Goal: Information Seeking & Learning: Learn about a topic

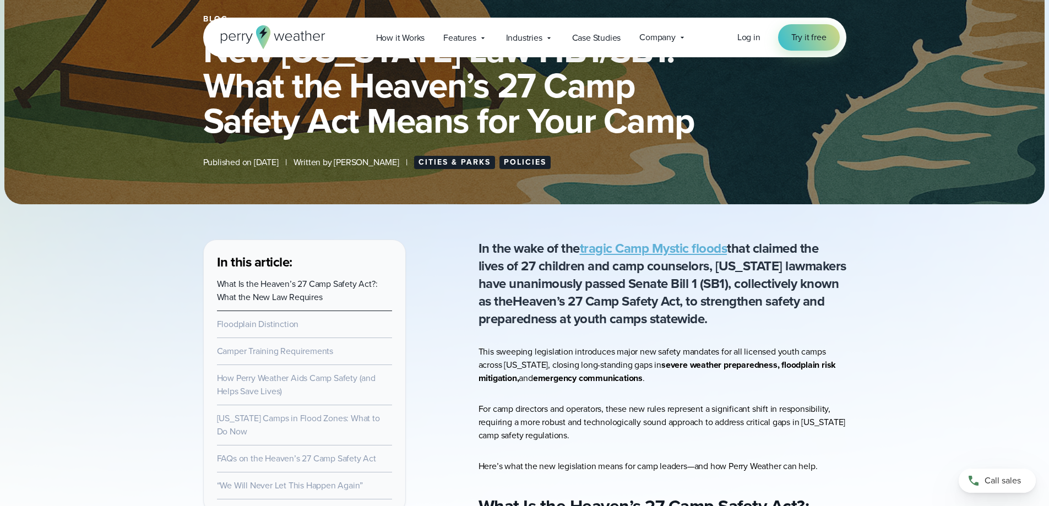
scroll to position [220, 0]
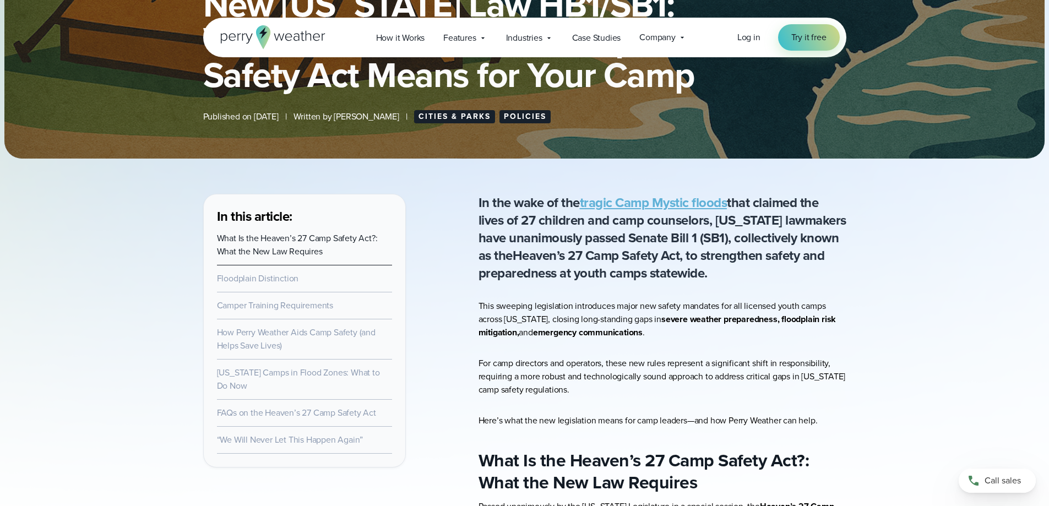
click at [285, 246] on link "What Is the Heaven’s 27 Camp Safety Act?: What the New Law Requires" at bounding box center [297, 245] width 161 height 26
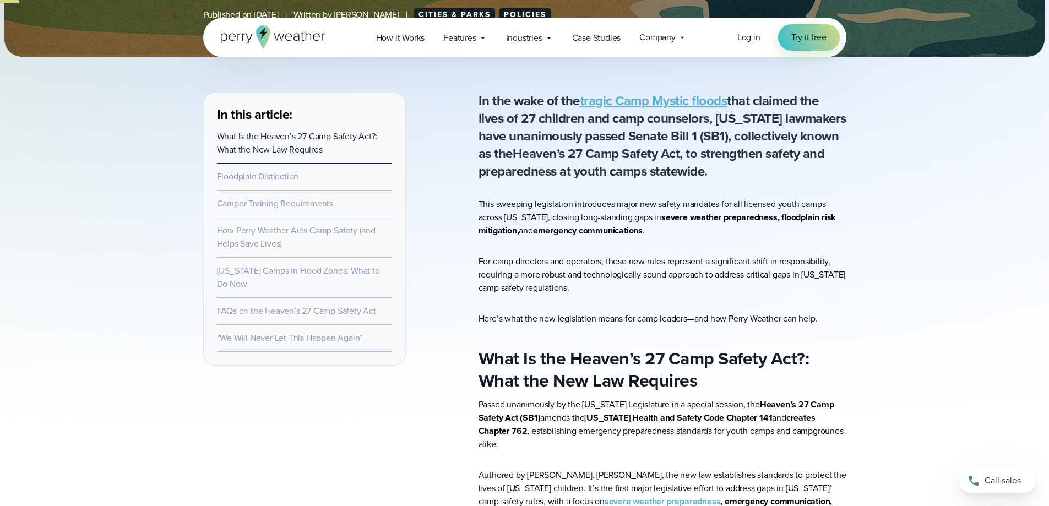
scroll to position [328, 0]
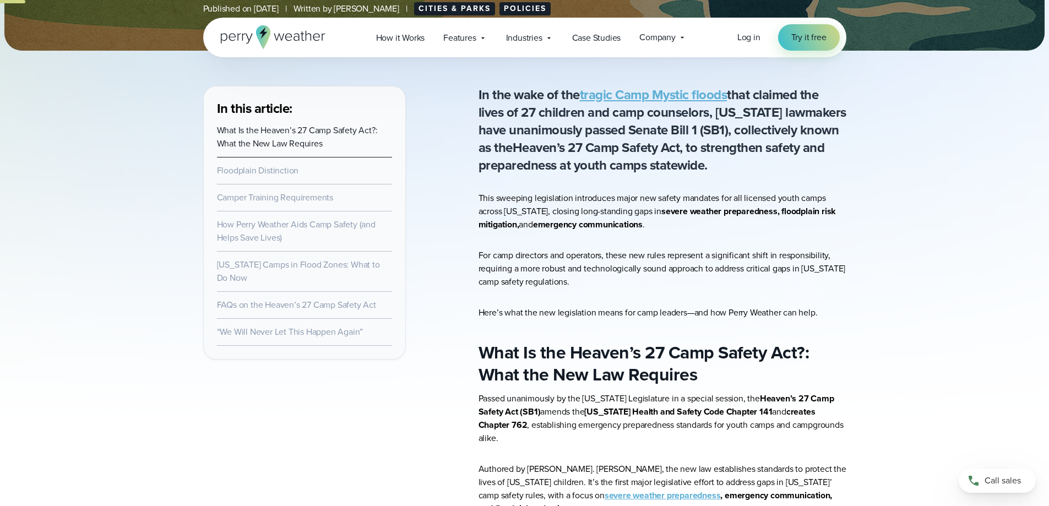
click at [270, 170] on link "Floodplain Distinction" at bounding box center [258, 170] width 82 height 13
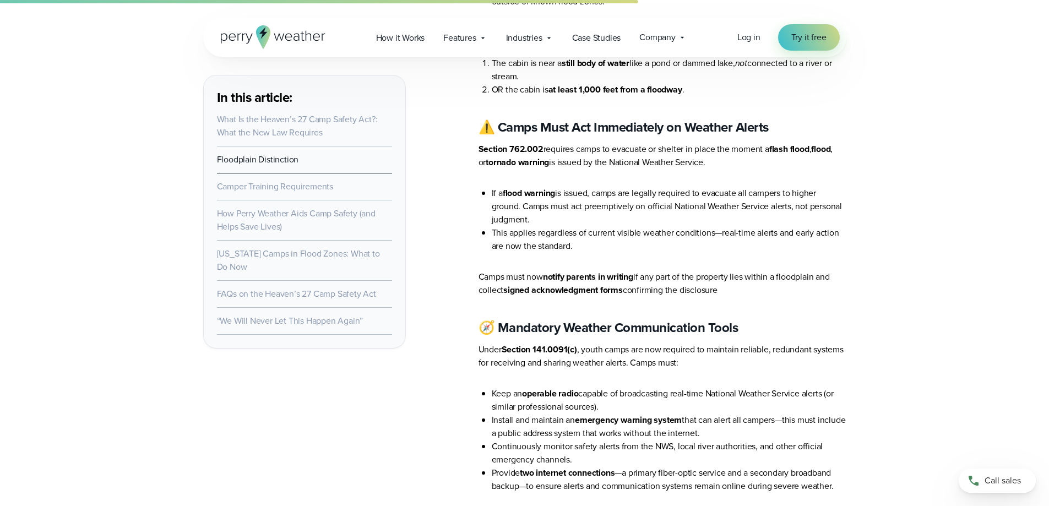
scroll to position [1806, 0]
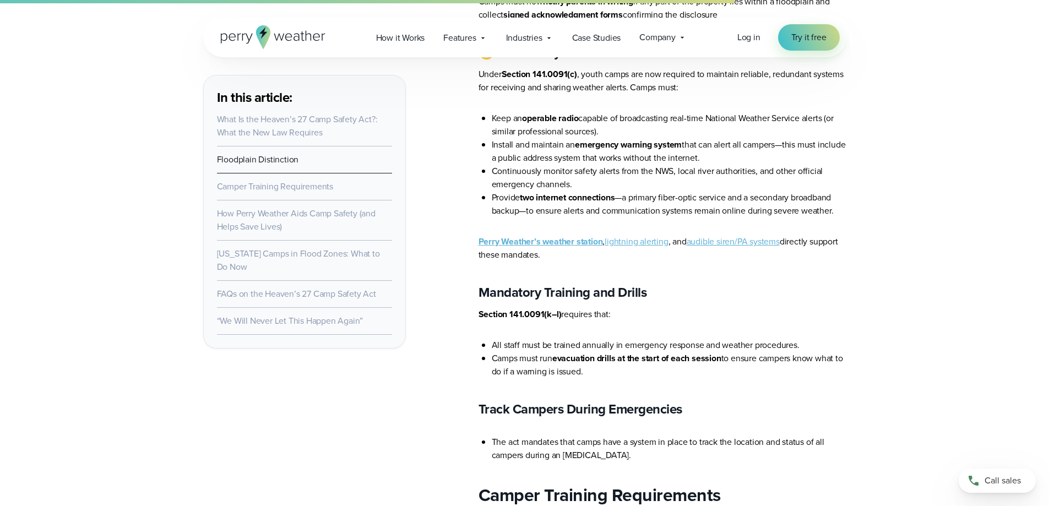
click at [282, 187] on link "Camper Training Requirements" at bounding box center [275, 186] width 116 height 13
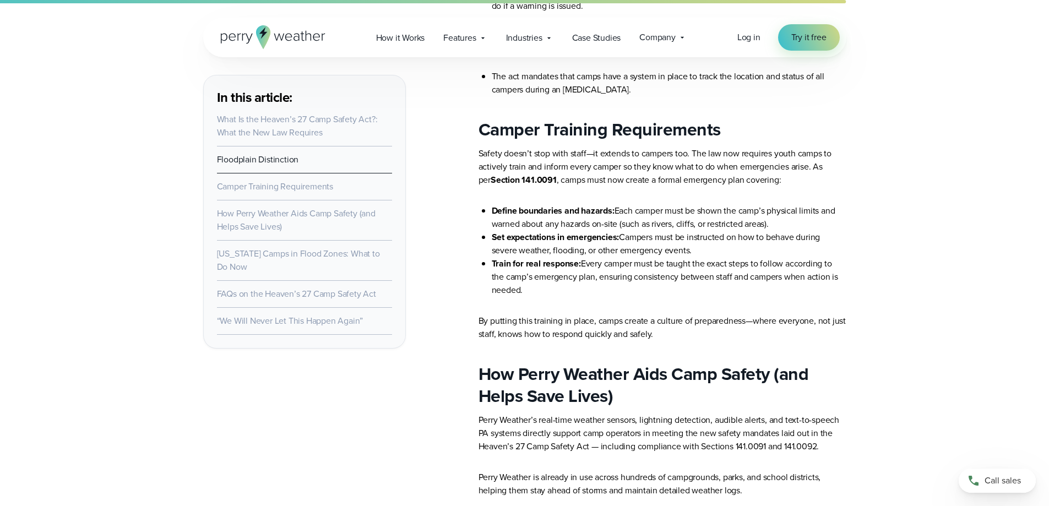
scroll to position [2180, 0]
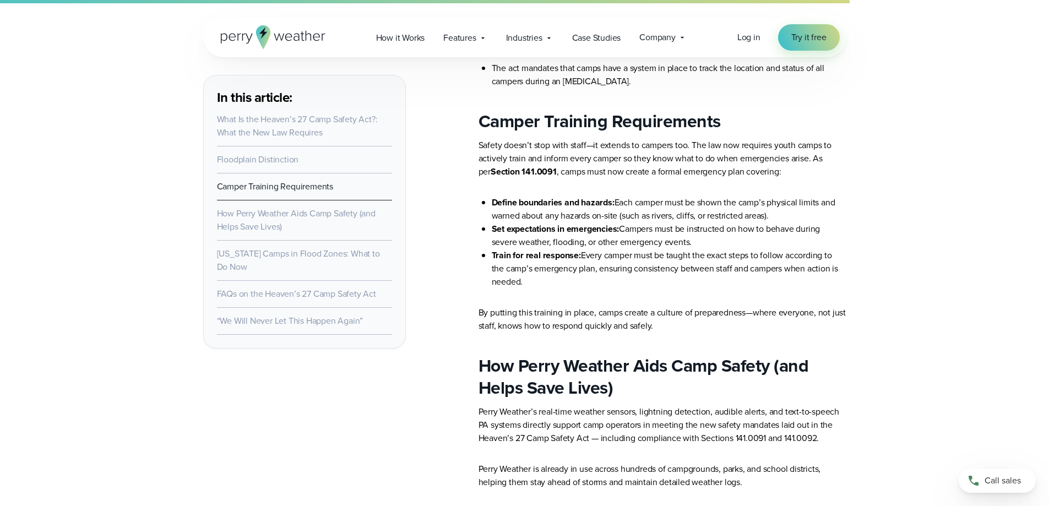
click at [267, 219] on link "How Perry Weather Aids Camp Safety (and Helps Save Lives)" at bounding box center [296, 220] width 159 height 26
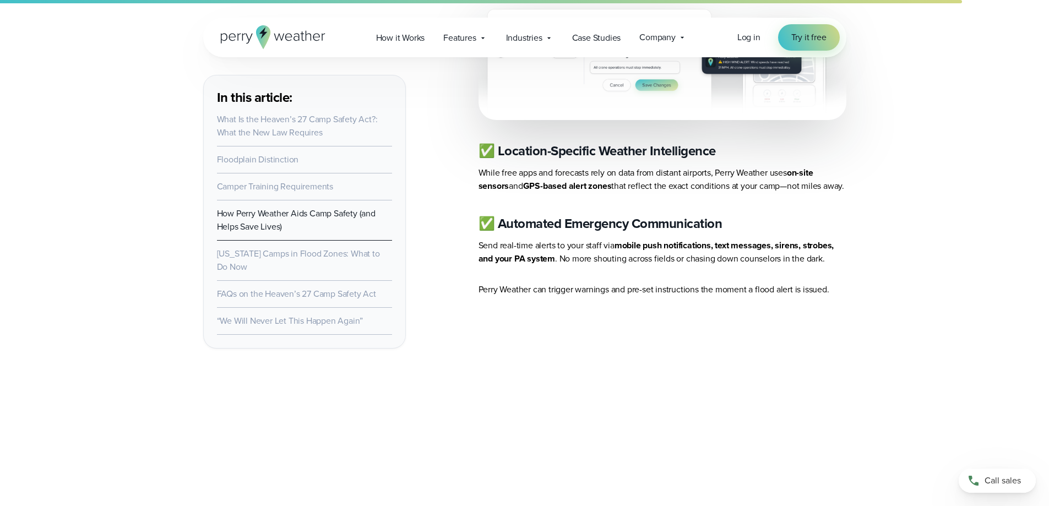
scroll to position [2865, 0]
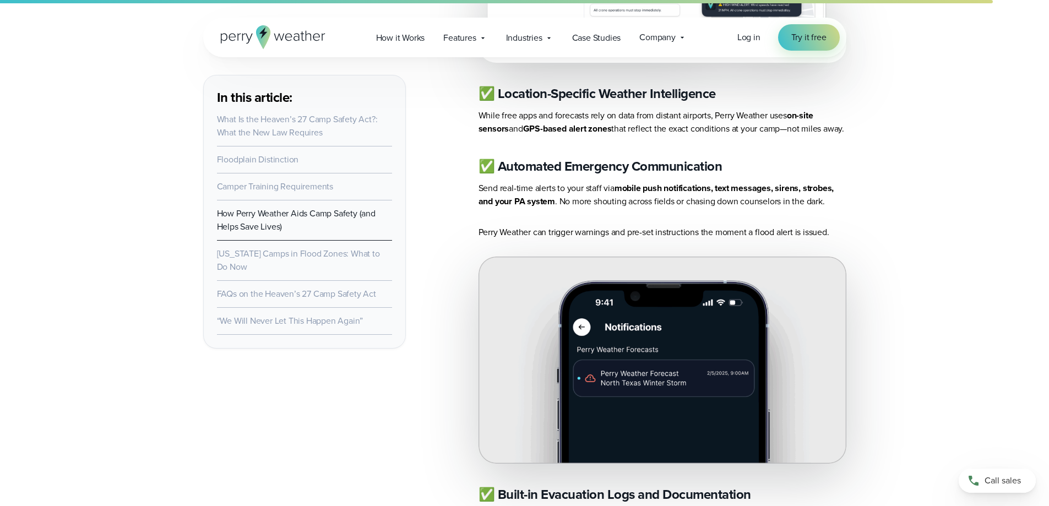
click at [237, 254] on link "Texas Camps in Flood Zones: What to Do Now" at bounding box center [298, 260] width 163 height 26
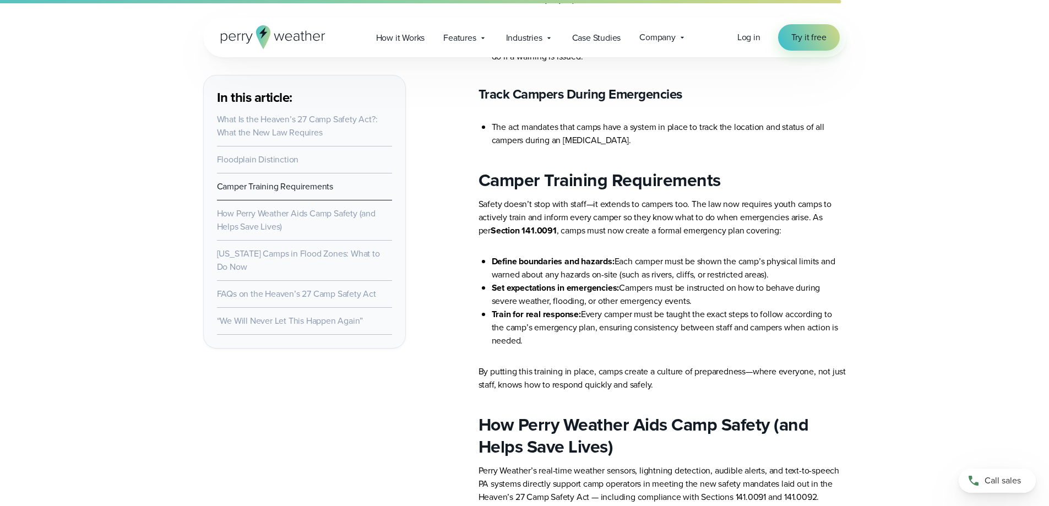
scroll to position [2112, 0]
